Goal: Information Seeking & Learning: Learn about a topic

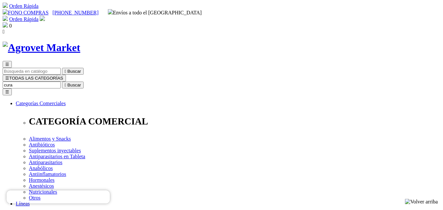
type input "curab"
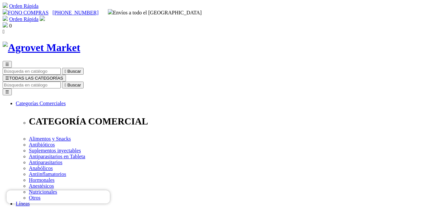
click at [61, 82] on input "Buscar" at bounding box center [32, 85] width 58 height 7
type input "fipron"
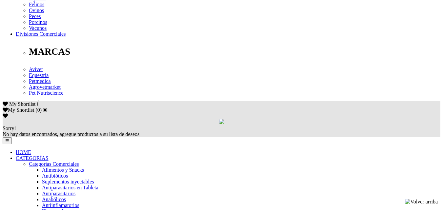
scroll to position [491, 0]
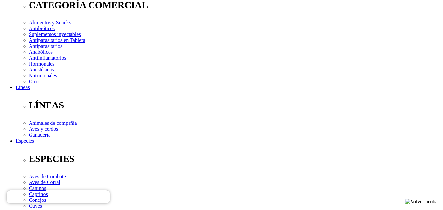
scroll to position [0, 0]
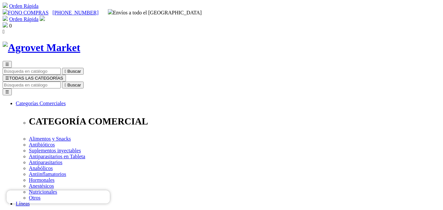
click at [61, 82] on input "Buscar" at bounding box center [32, 85] width 58 height 7
type input "plata"
drag, startPoint x: 334, startPoint y: 29, endPoint x: 329, endPoint y: 30, distance: 5.0
click at [61, 82] on input "Buscar" at bounding box center [32, 85] width 58 height 7
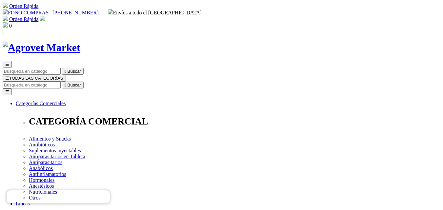
click at [61, 82] on input "Buscar" at bounding box center [32, 85] width 58 height 7
type input "cura"
click at [61, 82] on input "Buscar" at bounding box center [32, 85] width 58 height 7
type input "kerku"
